Goal: Information Seeking & Learning: Learn about a topic

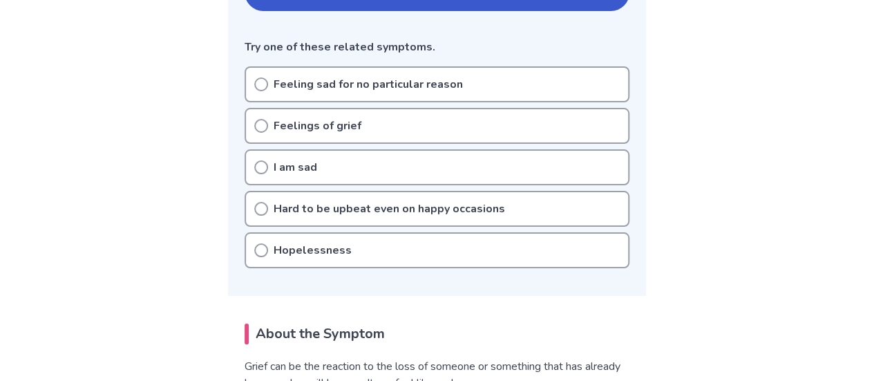
scroll to position [332, 0]
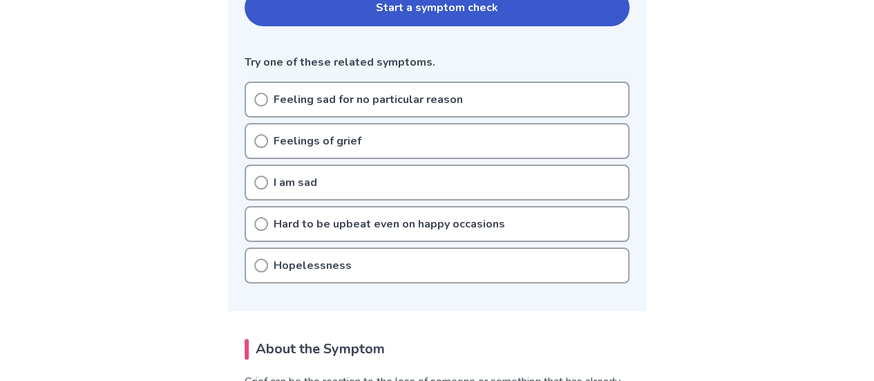
click at [261, 218] on circle at bounding box center [261, 224] width 12 height 12
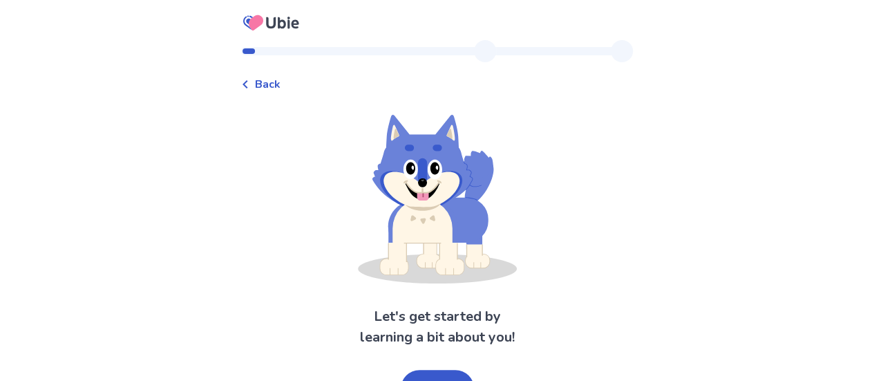
scroll to position [26, 0]
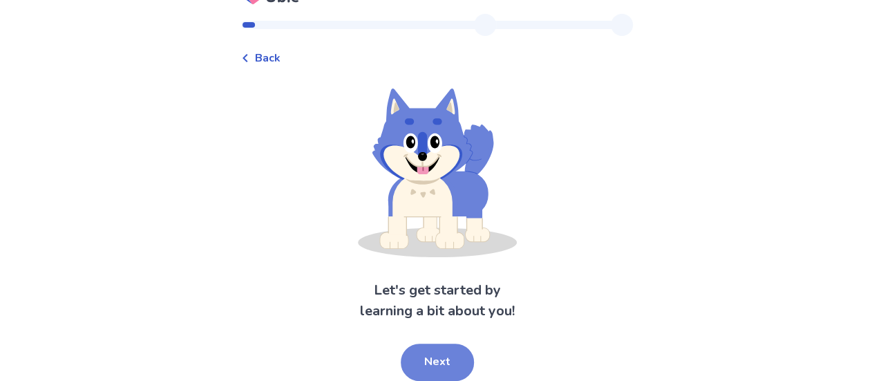
click at [419, 352] on button "Next" at bounding box center [437, 361] width 73 height 37
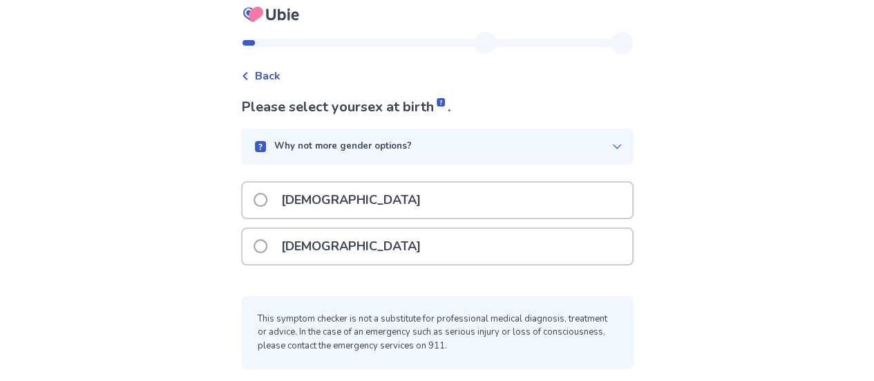
scroll to position [0, 0]
